Goal: Information Seeking & Learning: Check status

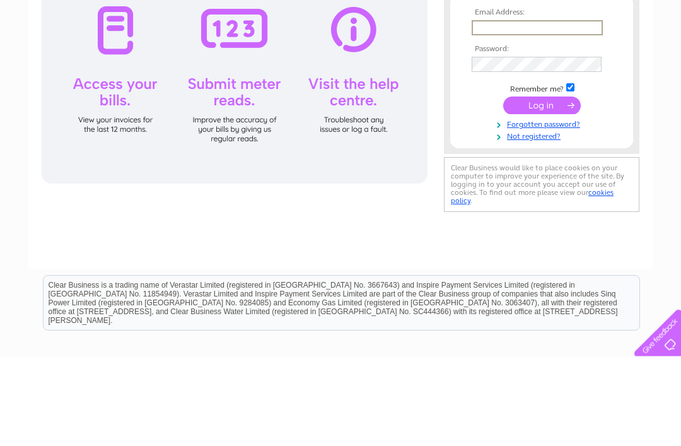
click at [531, 196] on input "submit" at bounding box center [542, 195] width 78 height 18
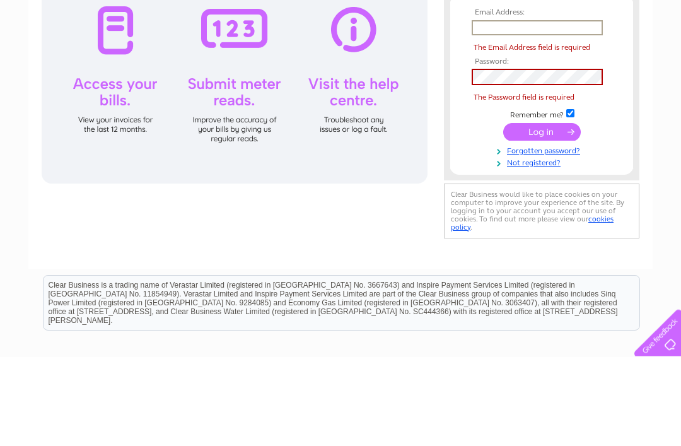
type input "hughsimpson@yahoo.co.uk"
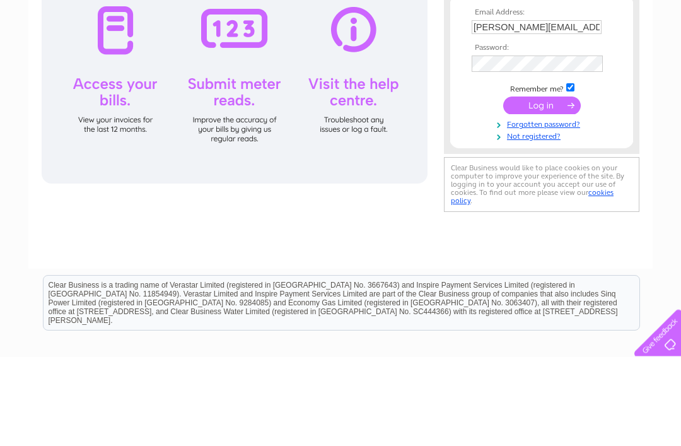
click at [541, 195] on input "submit" at bounding box center [542, 195] width 78 height 18
click at [535, 197] on input "submit" at bounding box center [542, 194] width 78 height 18
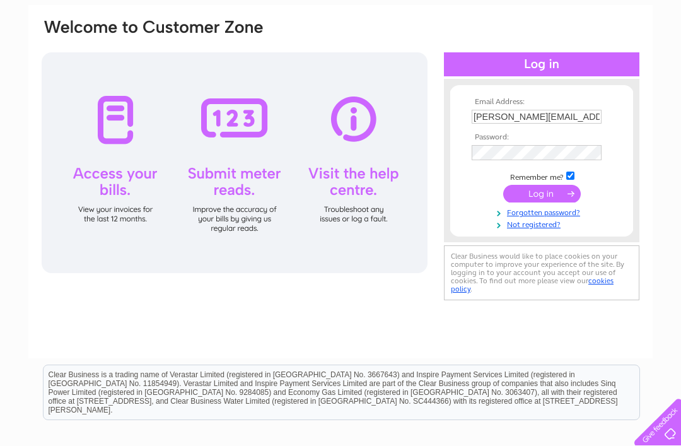
click at [519, 191] on input "submit" at bounding box center [542, 194] width 78 height 18
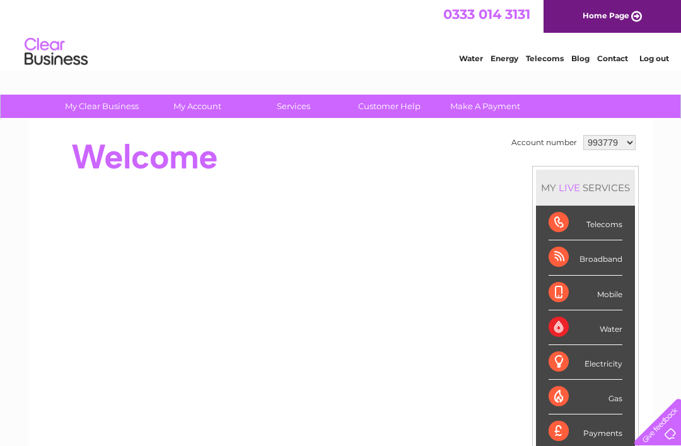
click at [623, 142] on select "993779 1137177" at bounding box center [609, 142] width 52 height 15
select select "1137177"
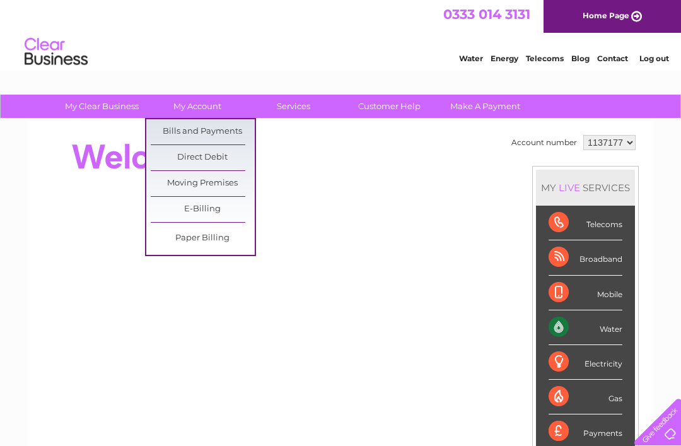
click at [229, 132] on link "Bills and Payments" at bounding box center [203, 131] width 104 height 25
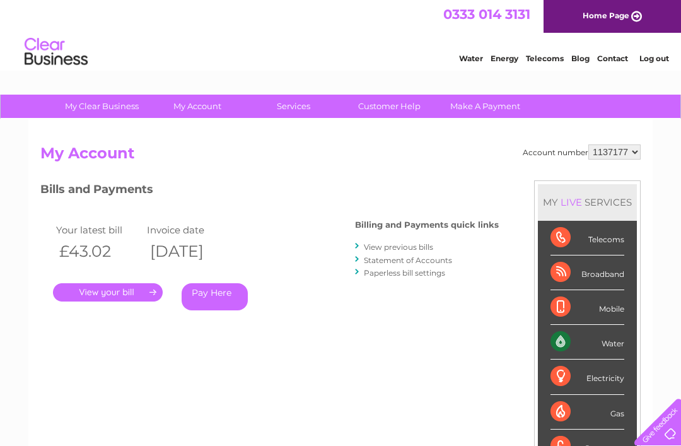
click at [140, 292] on link "." at bounding box center [108, 292] width 110 height 18
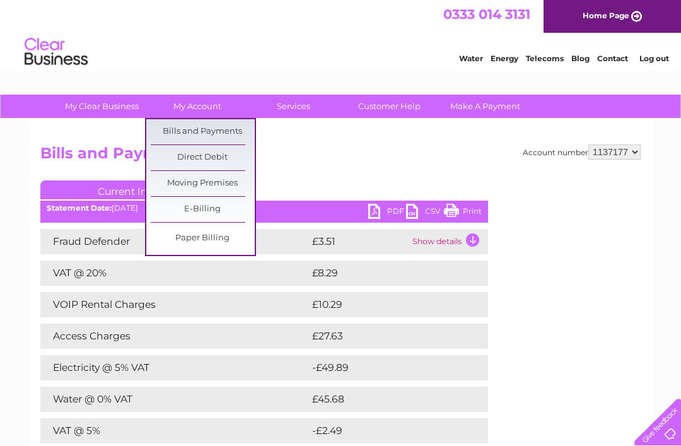
click at [229, 125] on link "Bills and Payments" at bounding box center [203, 131] width 104 height 25
click at [226, 129] on link "Bills and Payments" at bounding box center [203, 131] width 104 height 25
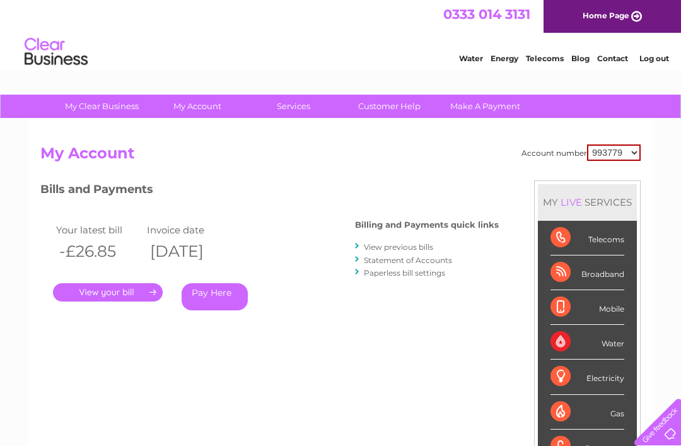
click at [631, 151] on select "993779 1137177" at bounding box center [614, 152] width 54 height 16
select select "1137177"
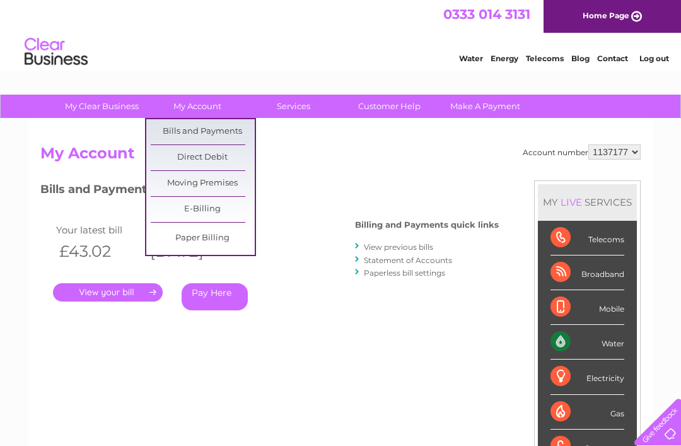
click at [235, 126] on link "Bills and Payments" at bounding box center [203, 131] width 104 height 25
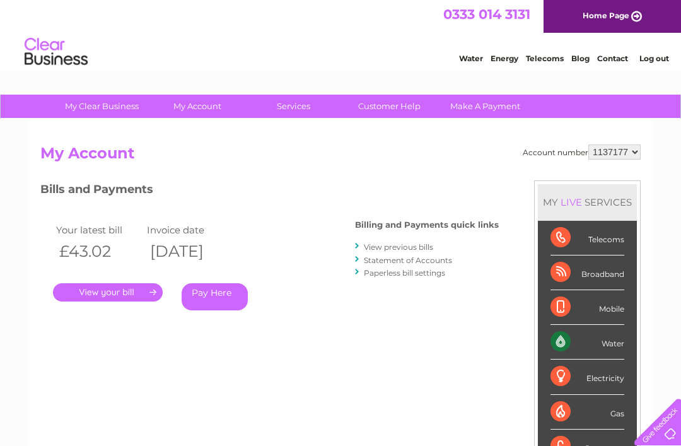
click at [407, 243] on link "View previous bills" at bounding box center [398, 246] width 69 height 9
